Goal: Task Accomplishment & Management: Use online tool/utility

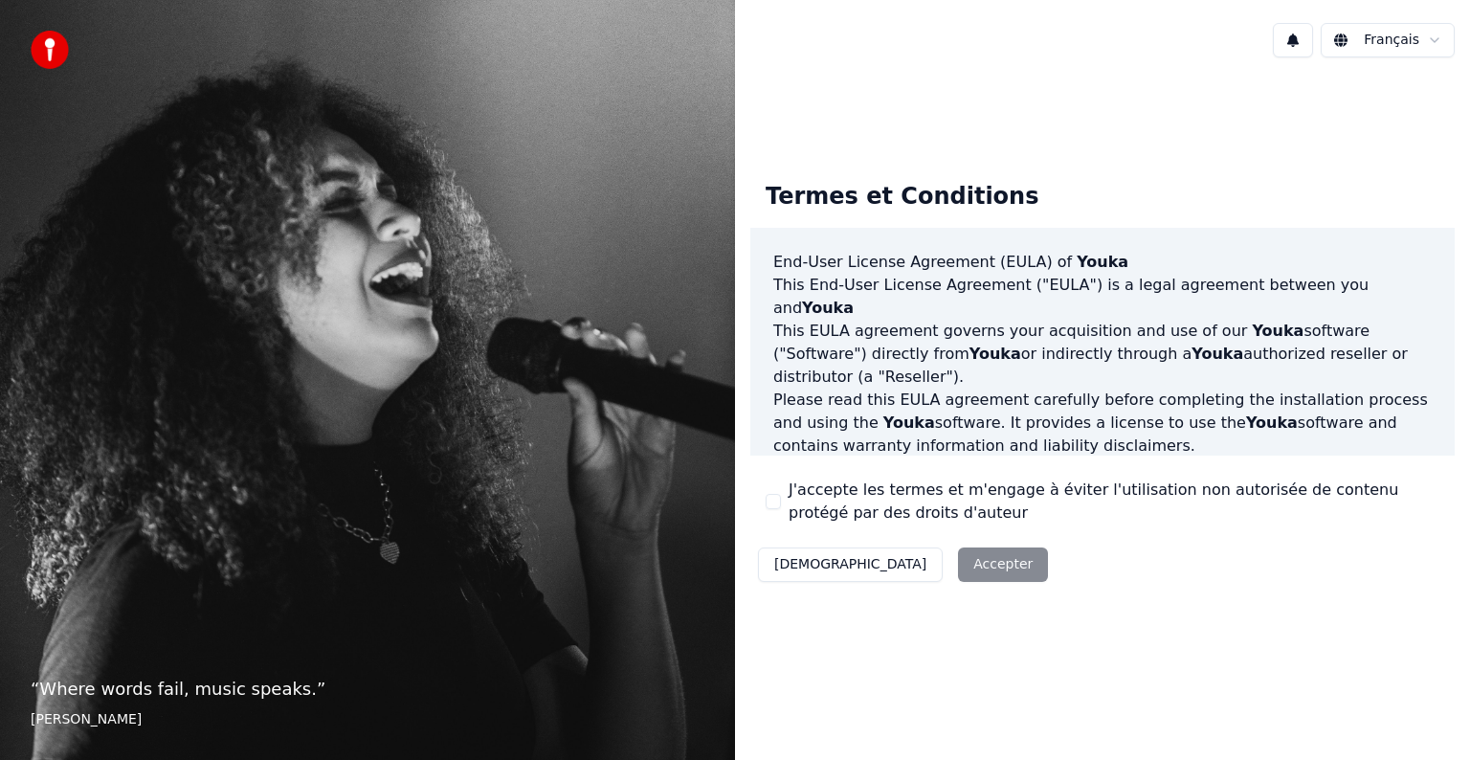
click at [912, 563] on div "Décliner Accepter" at bounding box center [902, 565] width 305 height 50
click at [876, 560] on div "Décliner Accepter" at bounding box center [902, 565] width 305 height 50
click at [777, 501] on button "J'accepte les termes et m'engage à éviter l'utilisation non autorisée de conten…" at bounding box center [773, 501] width 15 height 15
click at [958, 567] on button "Accepter" at bounding box center [1003, 564] width 90 height 34
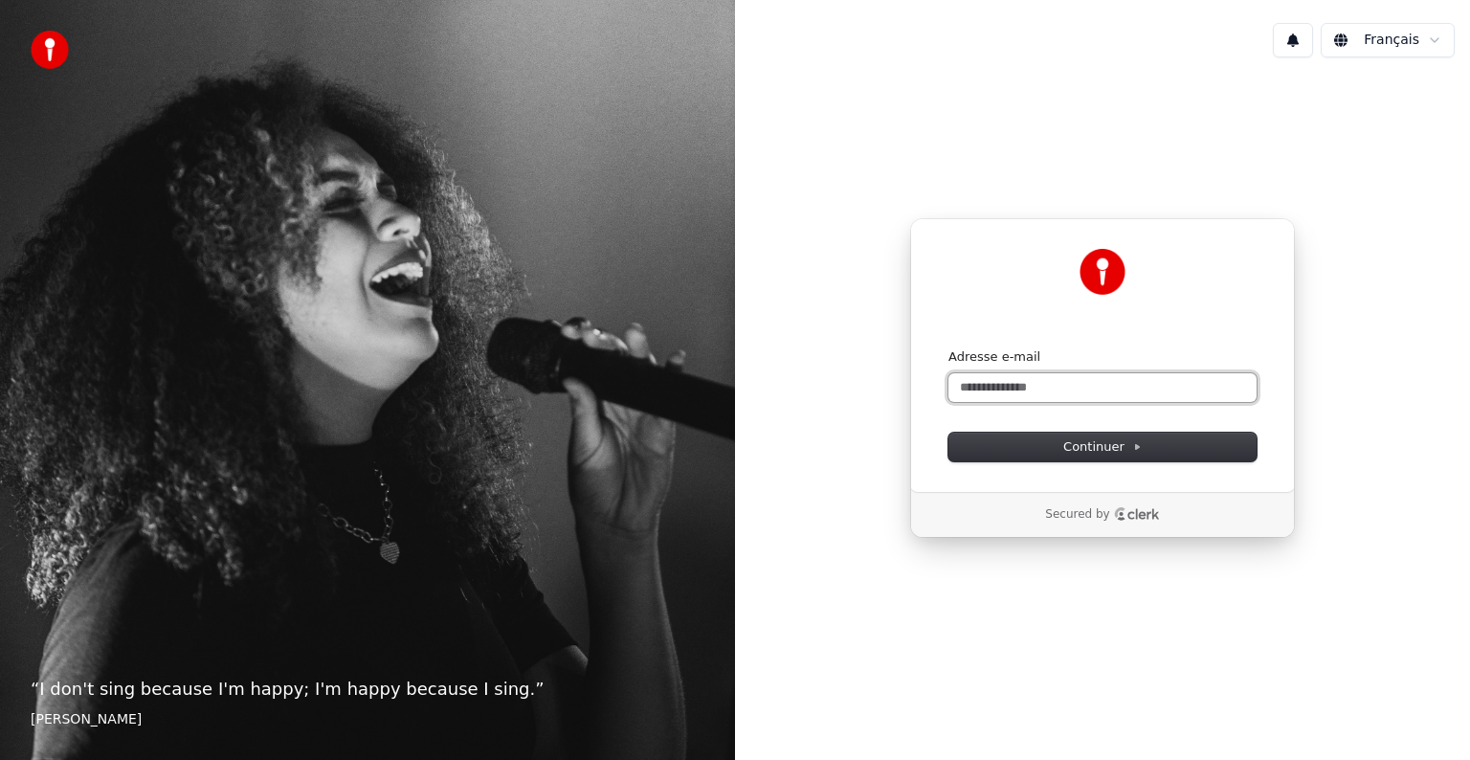
click at [997, 388] on input "Adresse e-mail" at bounding box center [1103, 387] width 308 height 29
click at [949, 348] on button "submit" at bounding box center [949, 348] width 0 height 0
type input "**********"
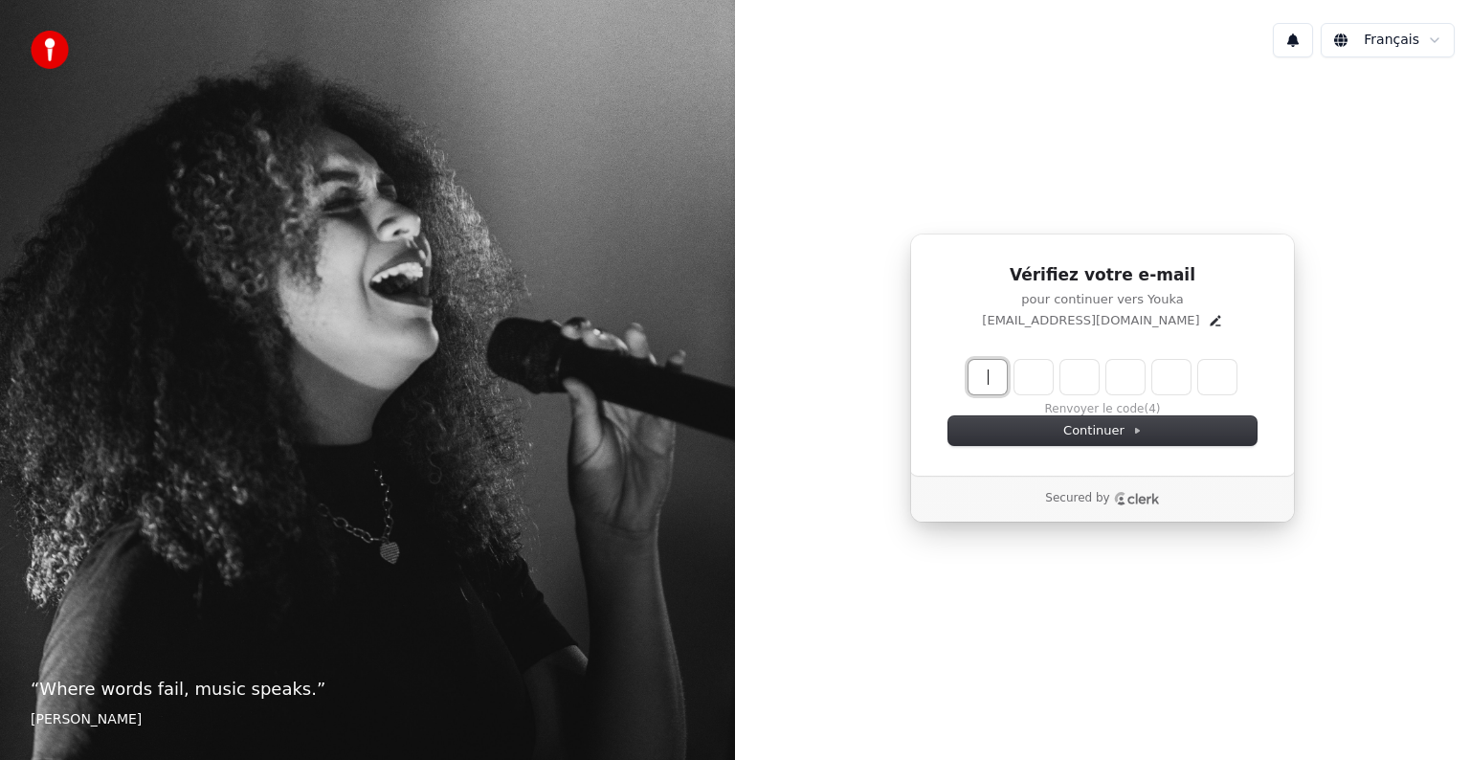
click at [994, 380] on input "Enter verification code" at bounding box center [1103, 377] width 268 height 34
type input "******"
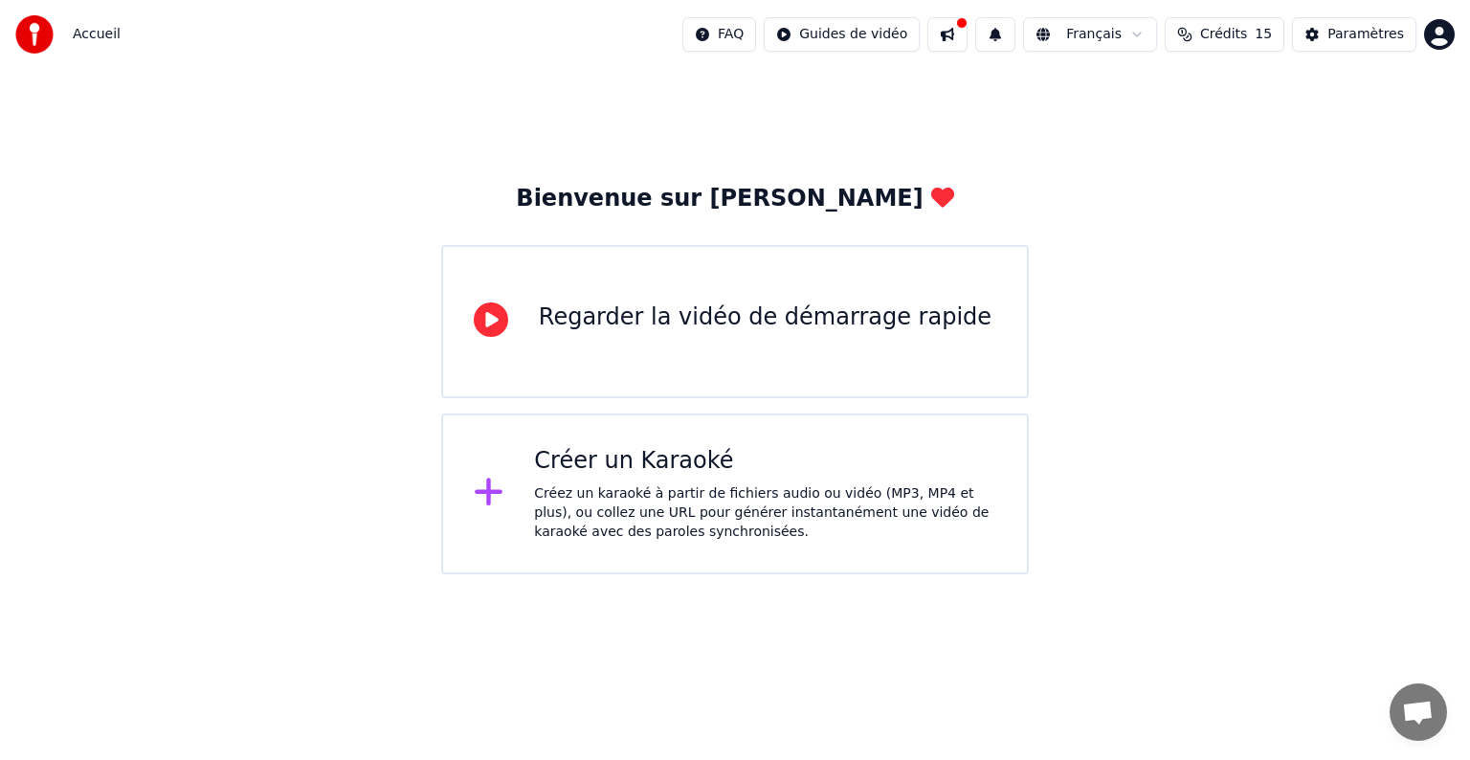
click at [484, 324] on icon at bounding box center [491, 319] width 34 height 34
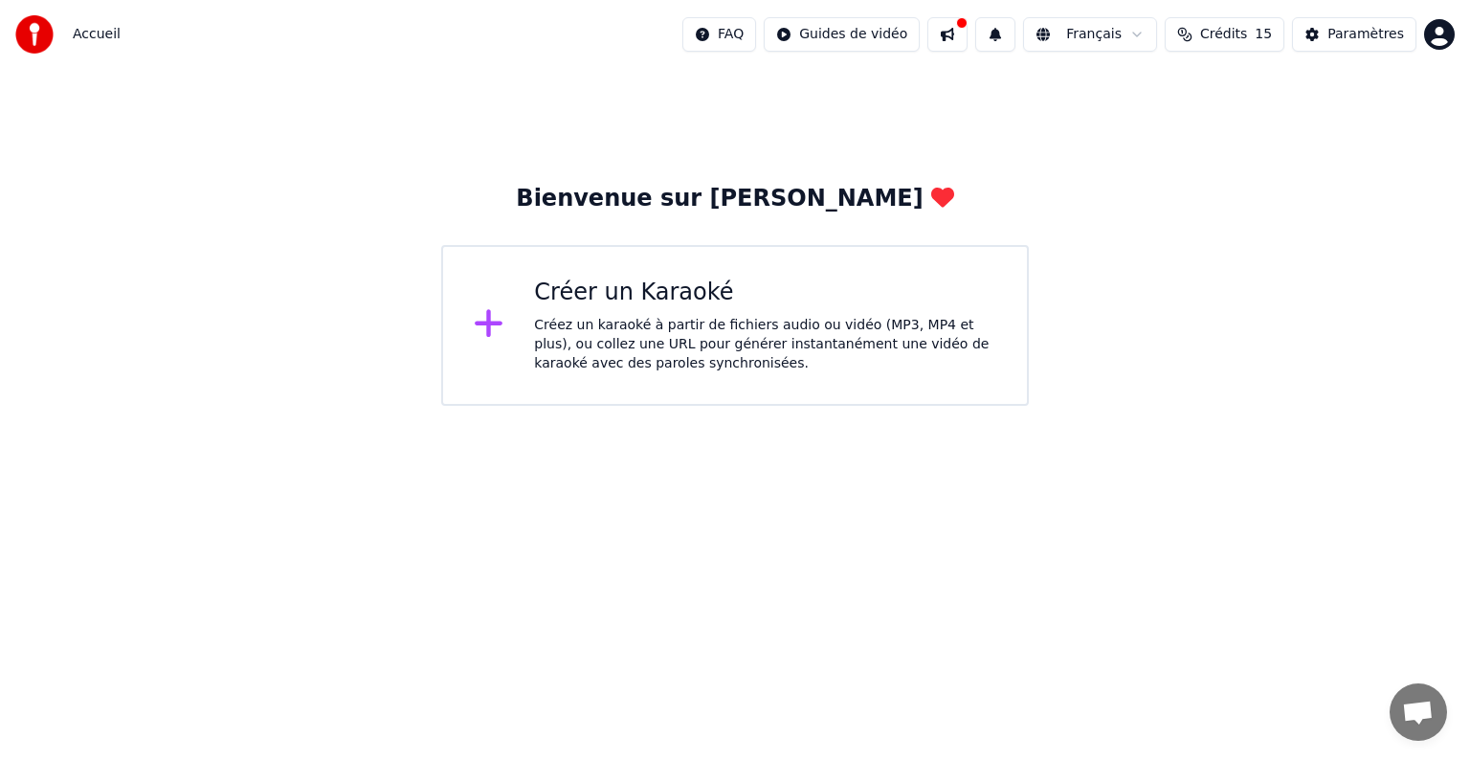
click at [766, 296] on div "Créer un Karaoké" at bounding box center [765, 293] width 462 height 31
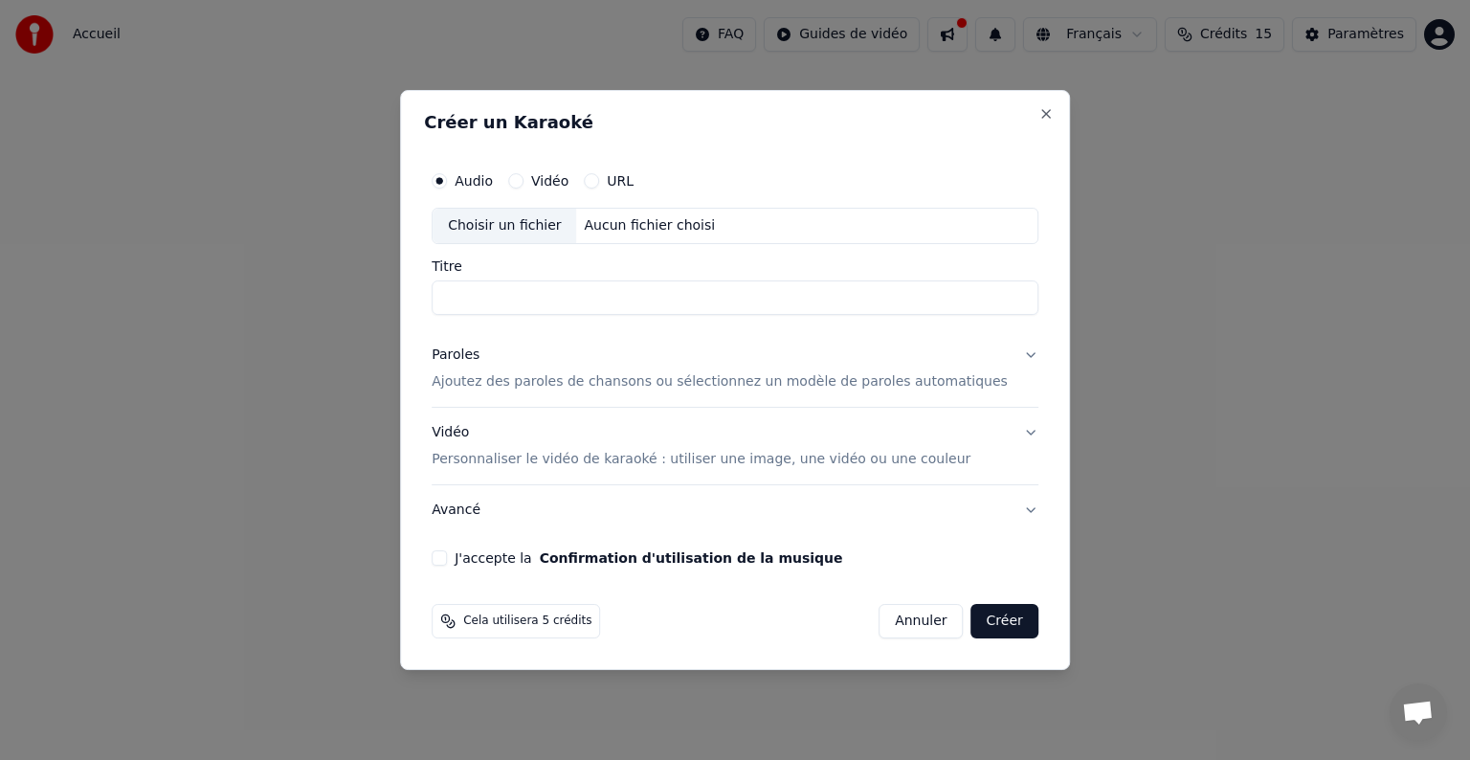
click at [900, 618] on button "Annuler" at bounding box center [921, 621] width 84 height 34
